Goal: Find specific page/section: Find specific page/section

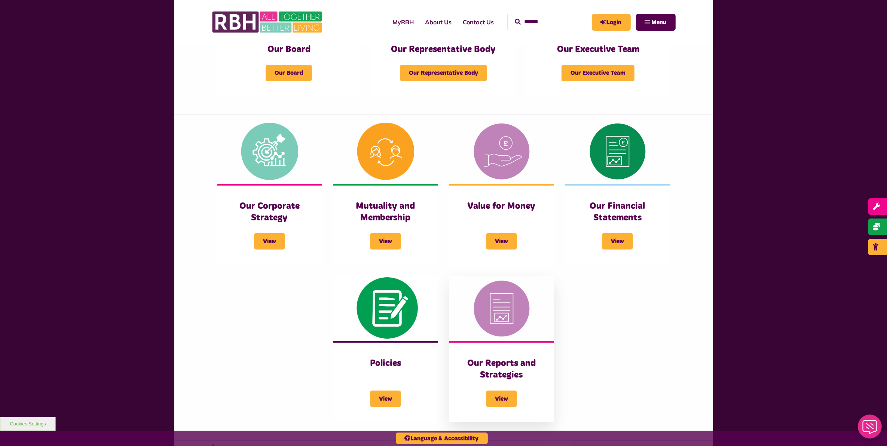
scroll to position [234, 0]
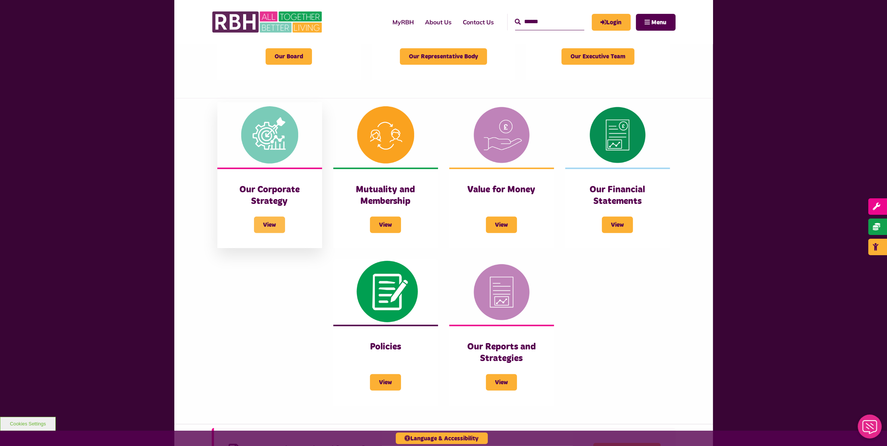
click at [281, 226] on span "View" at bounding box center [269, 225] width 31 height 16
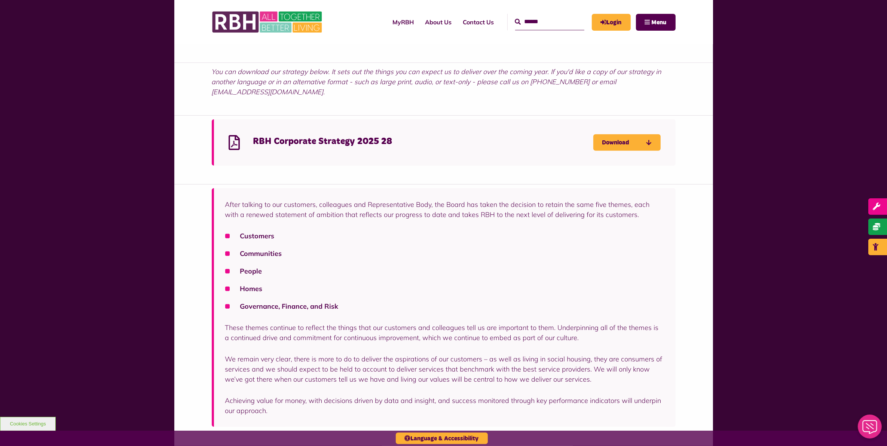
scroll to position [514, 0]
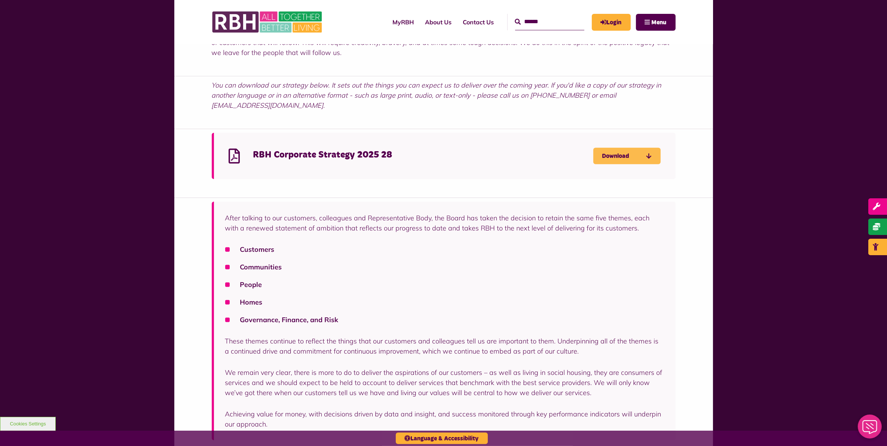
click at [614, 149] on link "Download" at bounding box center [626, 156] width 67 height 16
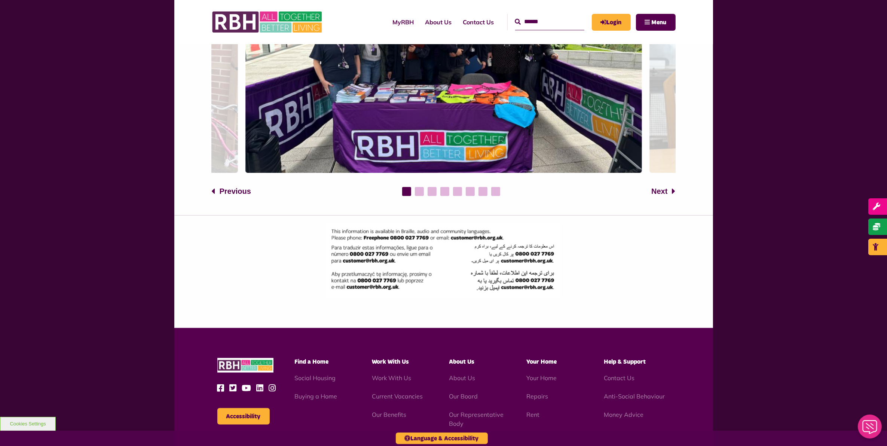
scroll to position [1029, 0]
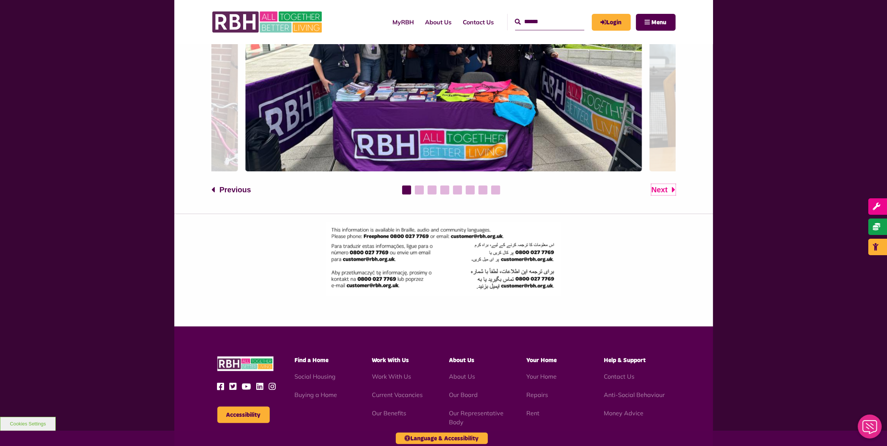
click at [667, 184] on span "Next" at bounding box center [659, 189] width 16 height 11
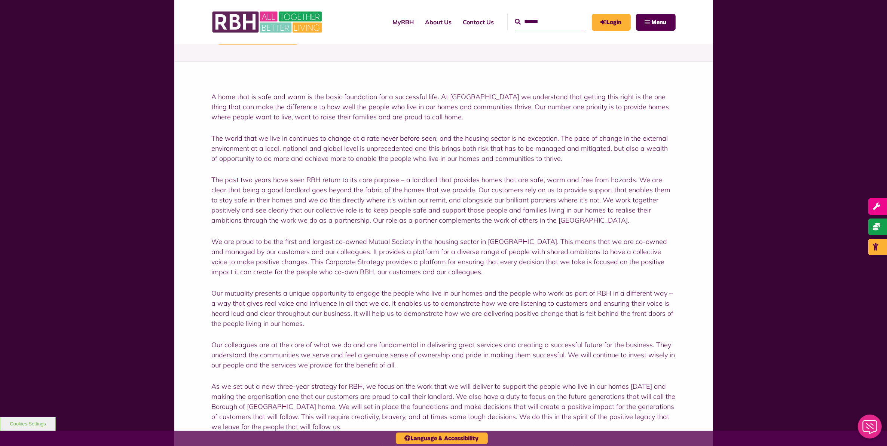
scroll to position [0, 0]
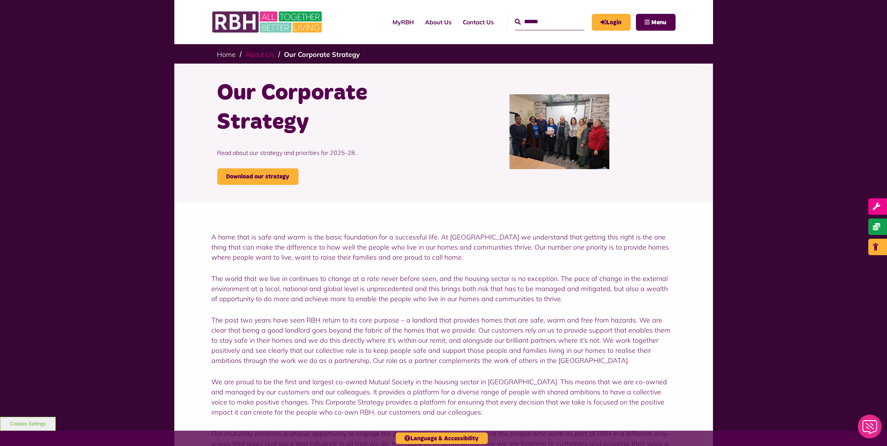
click at [254, 53] on link "About Us" at bounding box center [260, 54] width 29 height 9
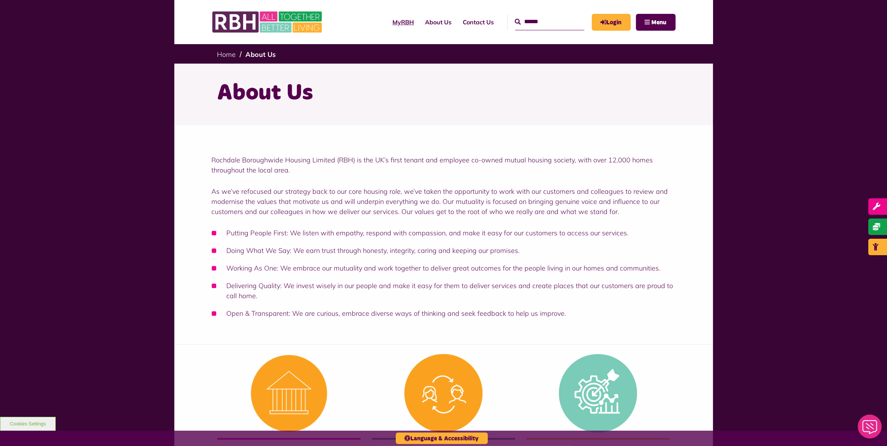
click at [397, 21] on link "MyRBH" at bounding box center [403, 22] width 33 height 20
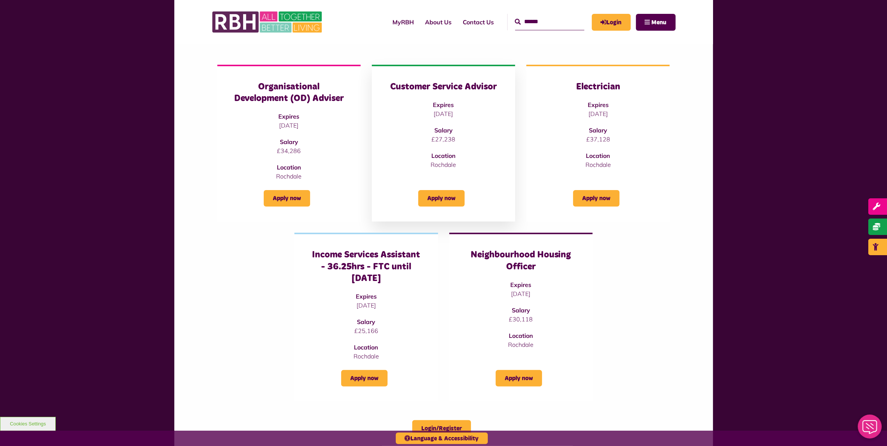
scroll to position [94, 0]
